Goal: Task Accomplishment & Management: Use online tool/utility

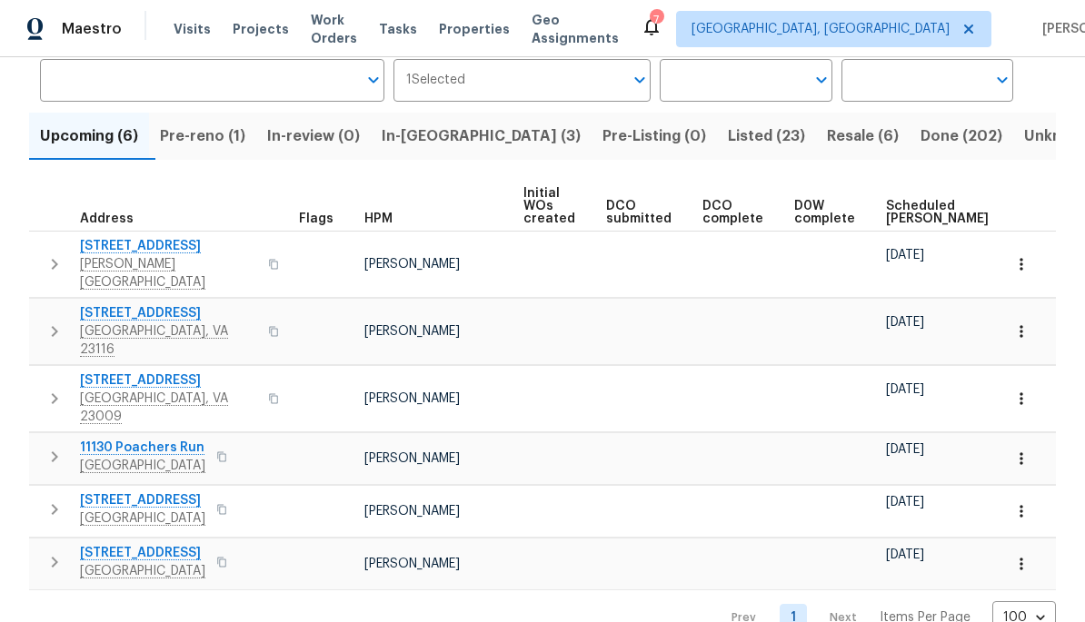
scroll to position [144, 0]
click at [757, 134] on span "Resale (6)" at bounding box center [863, 136] width 72 height 25
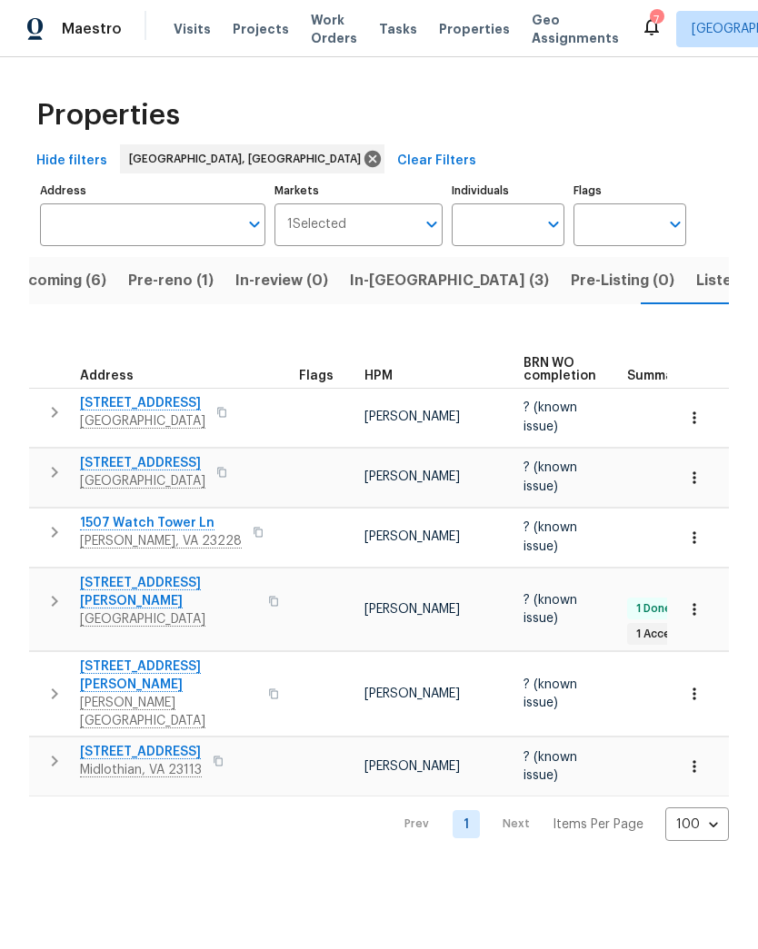
scroll to position [0, 35]
click at [401, 281] on span "In-[GEOGRAPHIC_DATA] (3)" at bounding box center [446, 280] width 199 height 25
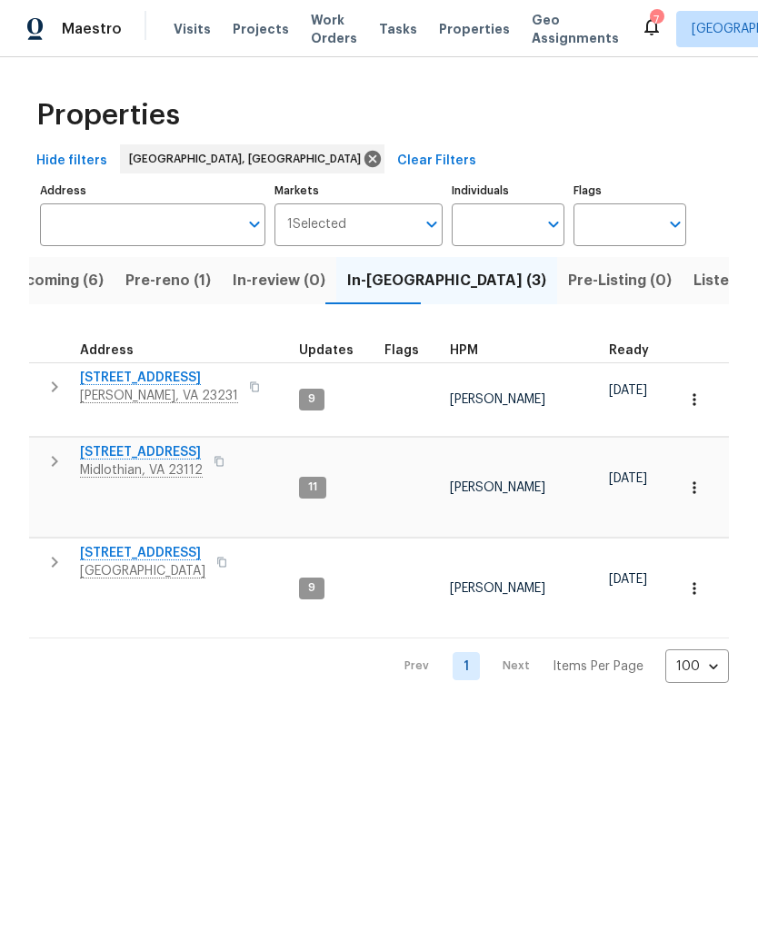
click at [106, 443] on span "12706 Forest Mill Dr" at bounding box center [141, 452] width 123 height 18
click at [119, 562] on span "Richmond, VA 23227" at bounding box center [142, 571] width 125 height 18
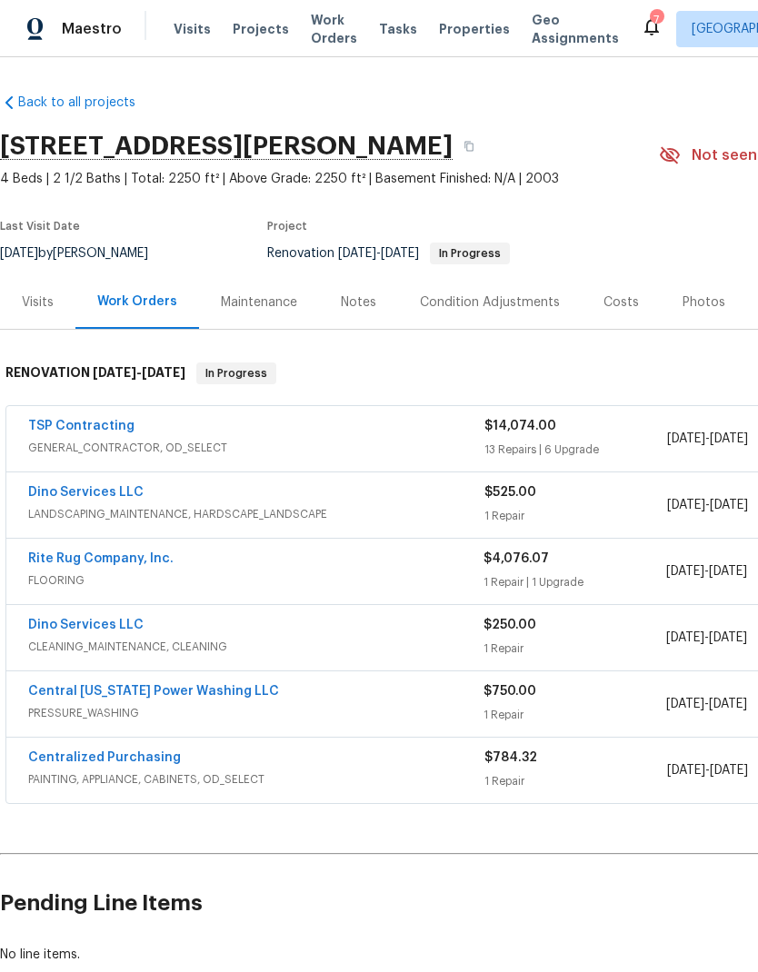
click at [149, 561] on link "Rite Rug Company, Inc." at bounding box center [100, 558] width 145 height 13
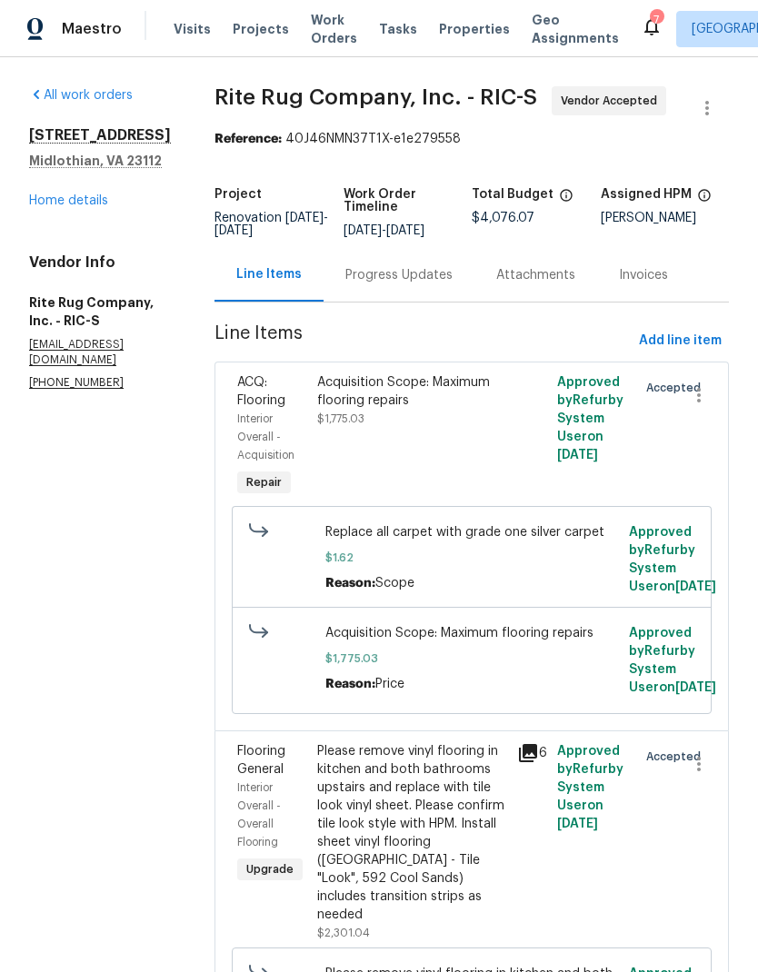
click at [428, 276] on div "Progress Updates" at bounding box center [398, 275] width 107 height 18
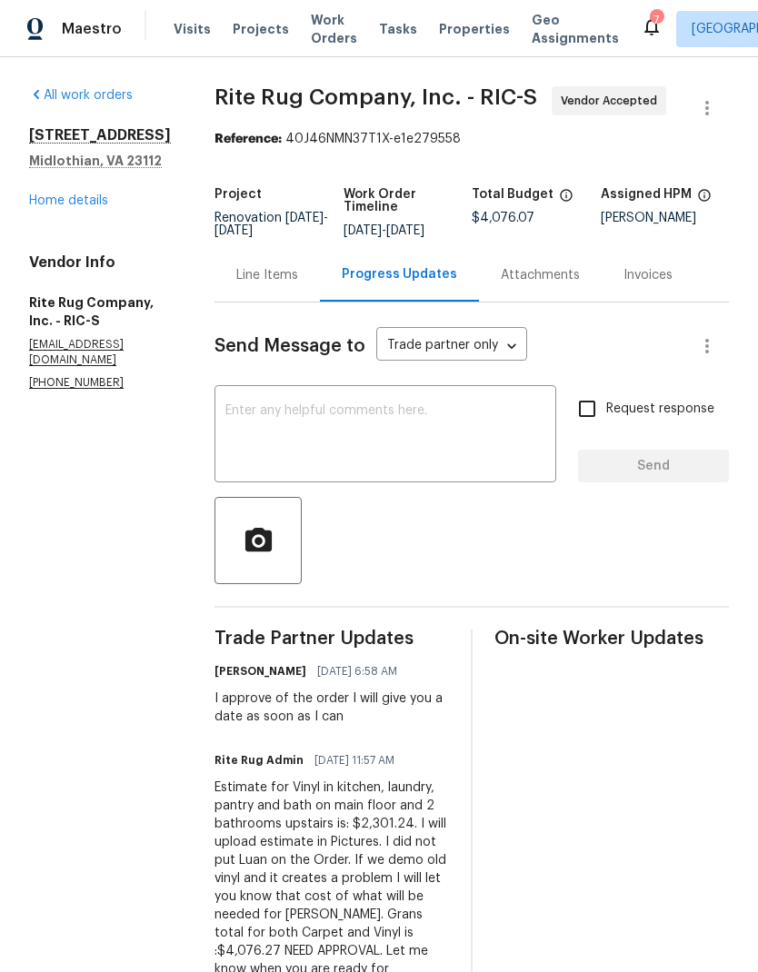
click at [456, 434] on textarea at bounding box center [385, 436] width 320 height 64
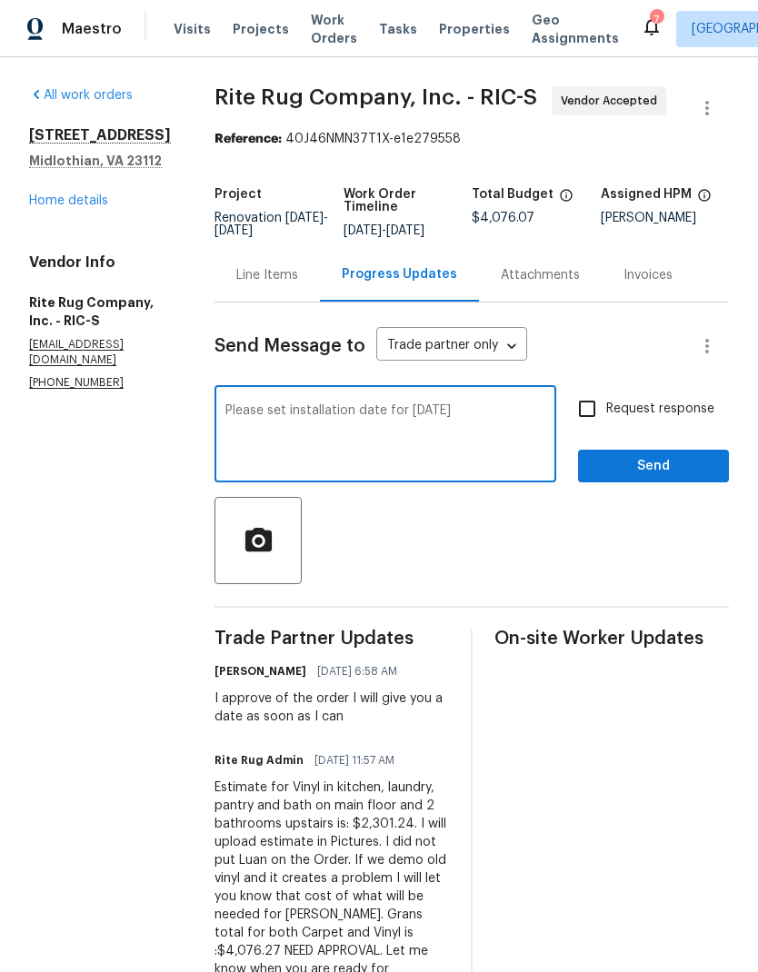
type textarea "Please set installation date for Thursday, September 11"
click at [600, 414] on input "Request response" at bounding box center [587, 409] width 38 height 38
checkbox input "true"
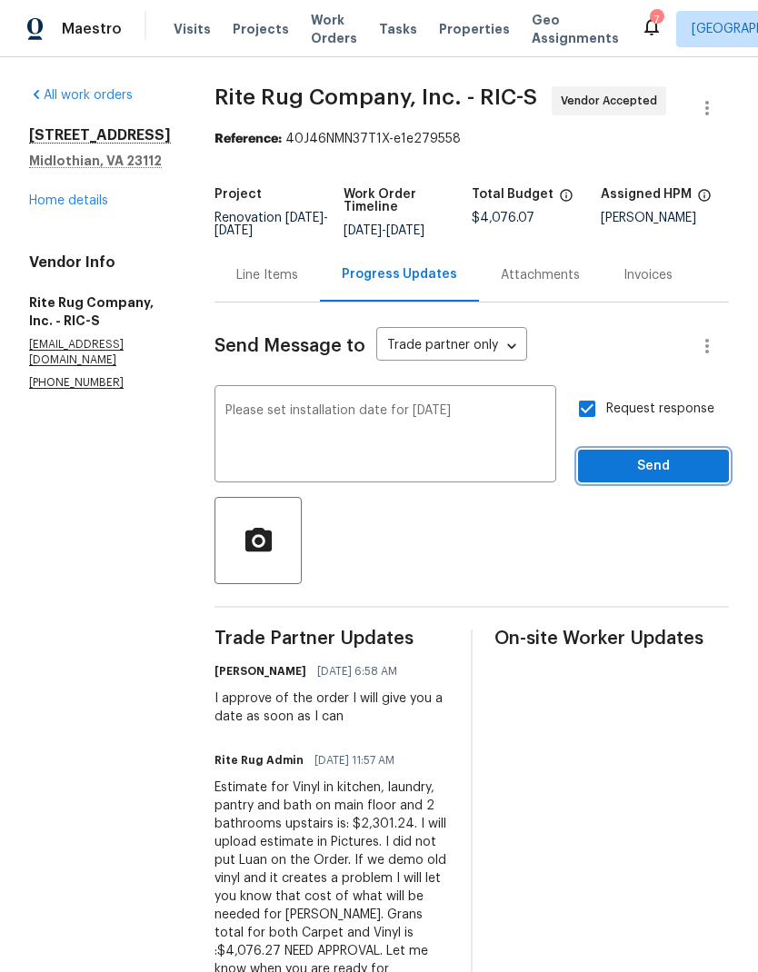
click at [682, 460] on span "Send" at bounding box center [653, 466] width 122 height 23
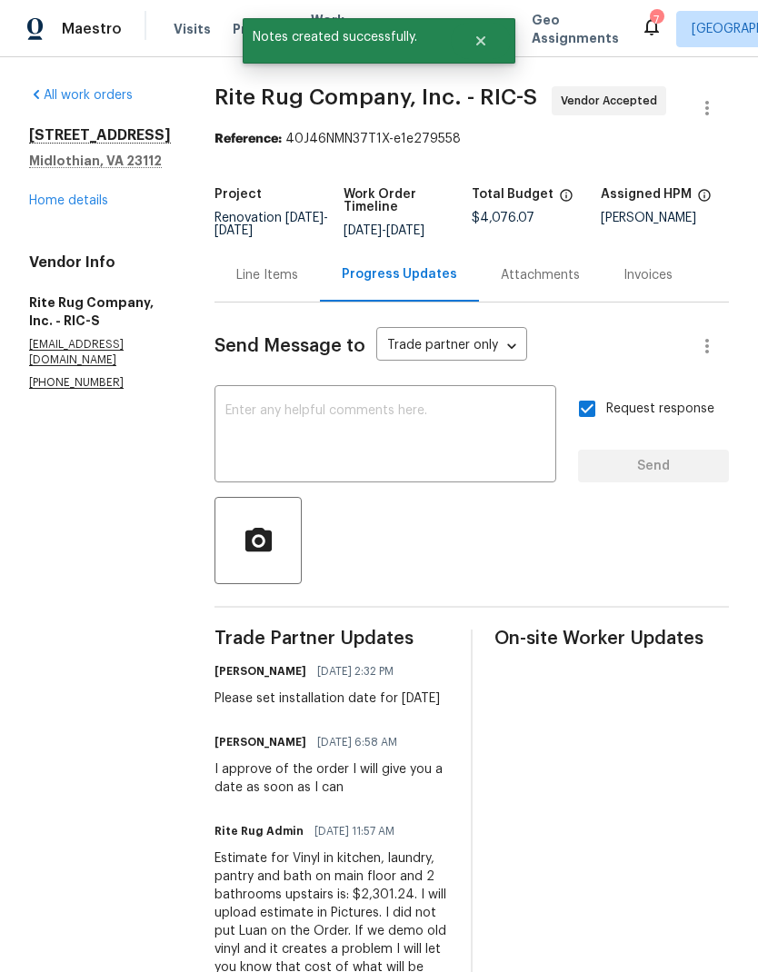
click at [81, 195] on link "Home details" at bounding box center [68, 200] width 79 height 13
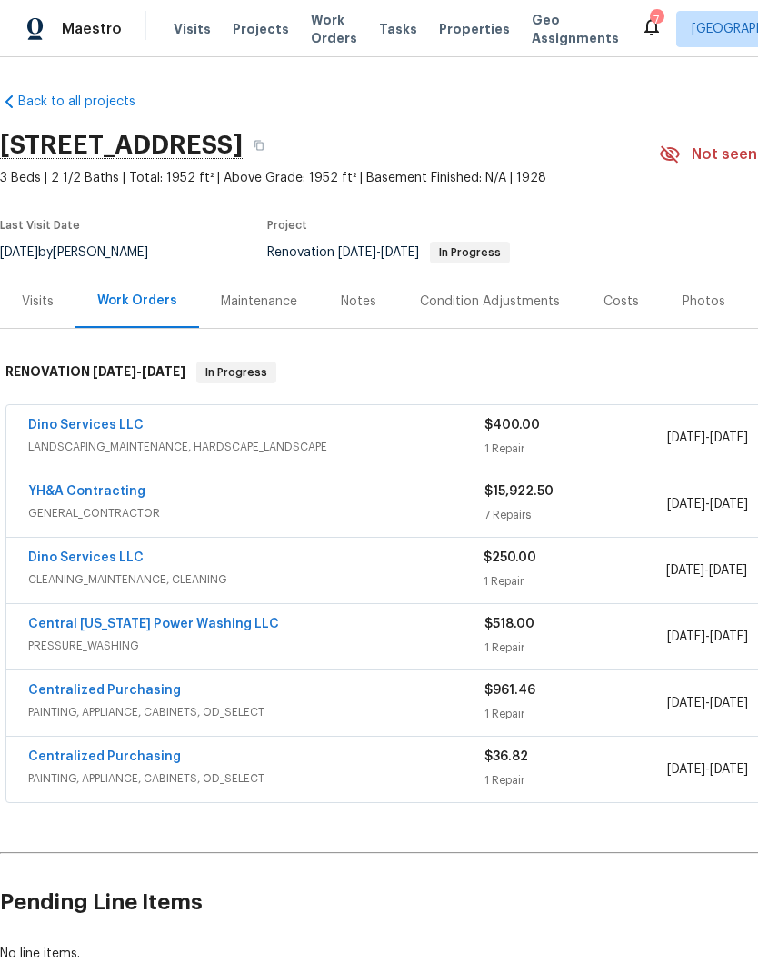
scroll to position [1, 0]
